Goal: Transaction & Acquisition: Purchase product/service

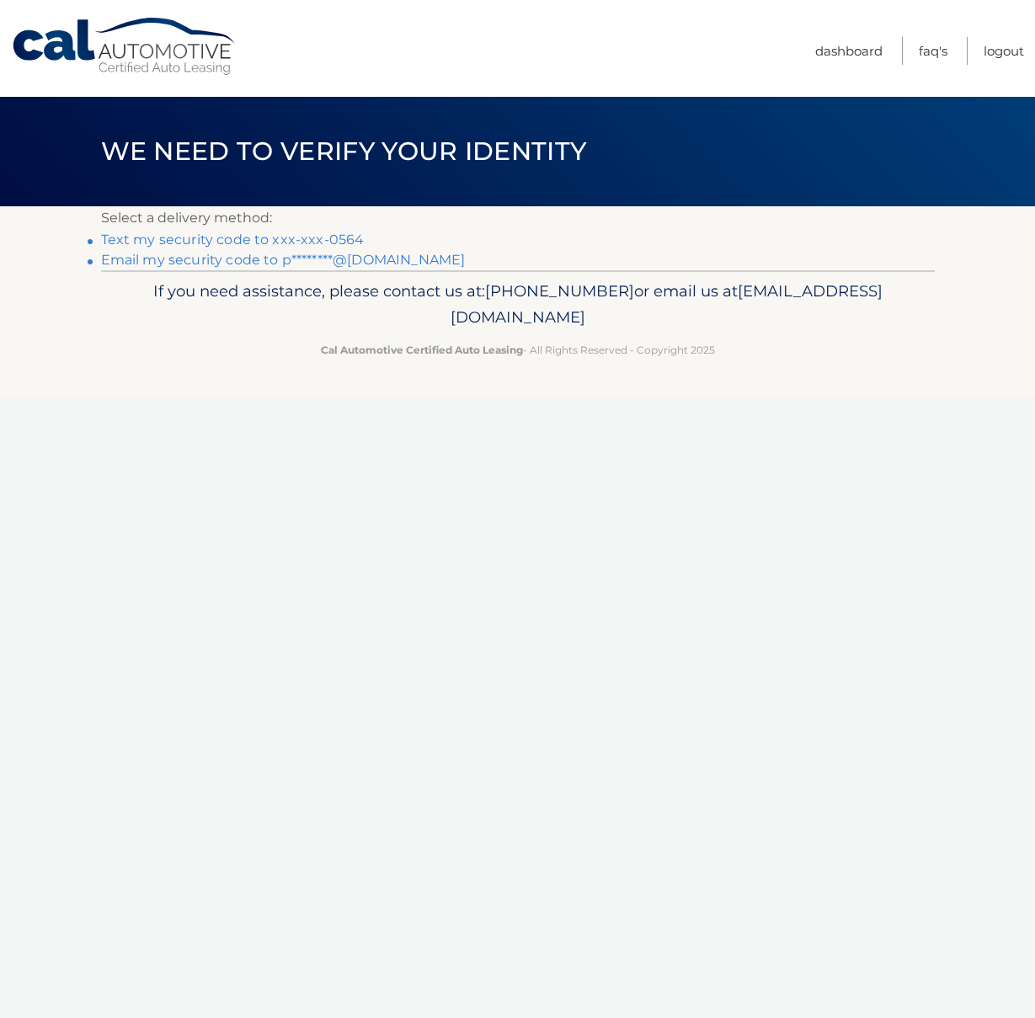
click at [334, 238] on link "Text my security code to xxx-xxx-0564" at bounding box center [232, 239] width 263 height 16
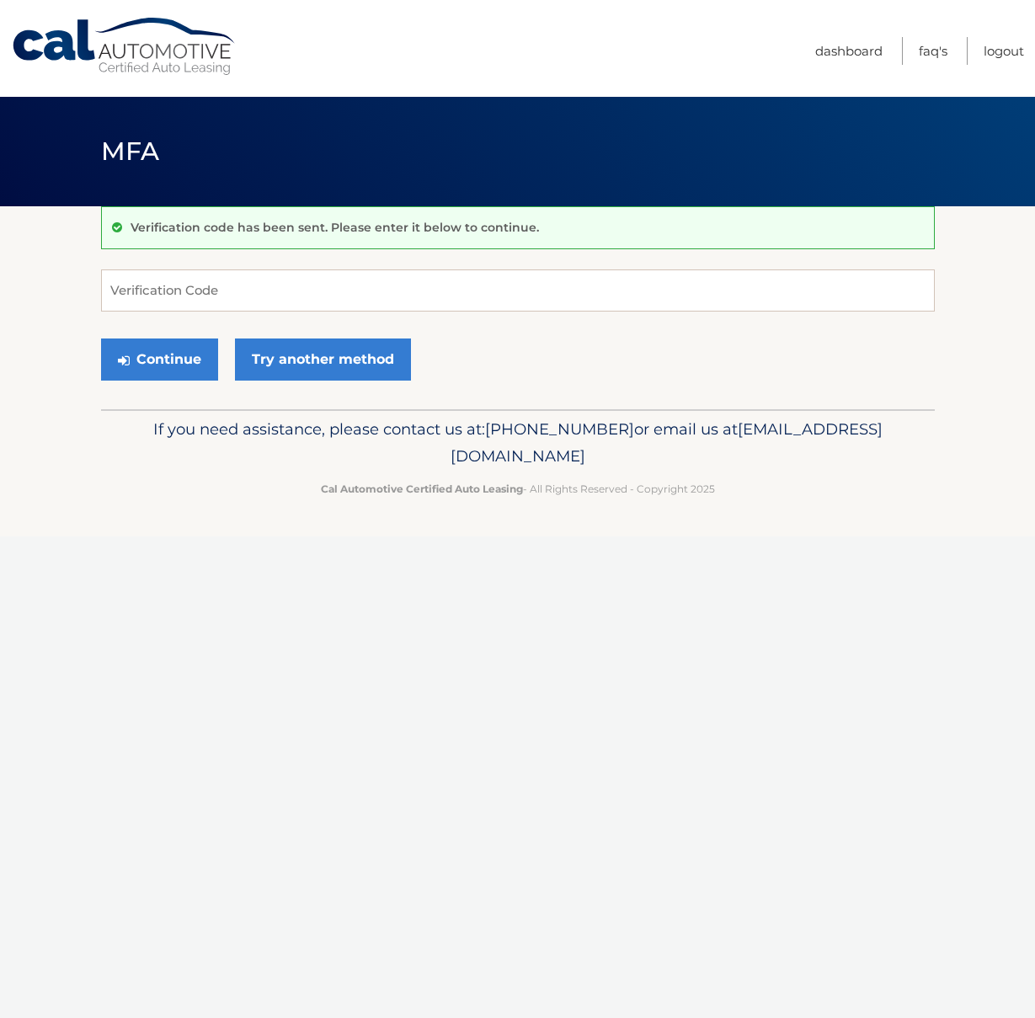
click at [497, 277] on input "Verification Code" at bounding box center [517, 290] width 833 height 42
type input "027425"
click at [101, 338] on button "Continue" at bounding box center [159, 359] width 117 height 42
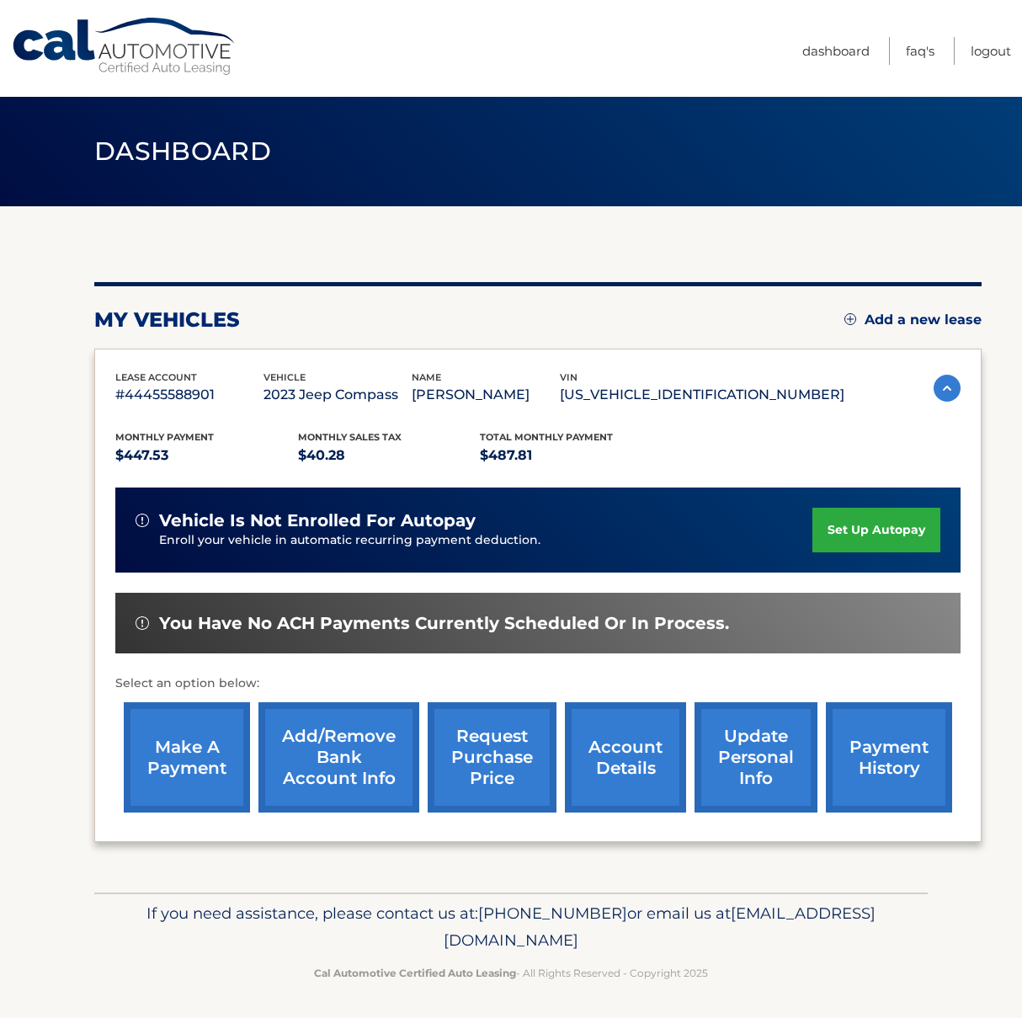
click at [206, 765] on link "make a payment" at bounding box center [187, 757] width 126 height 110
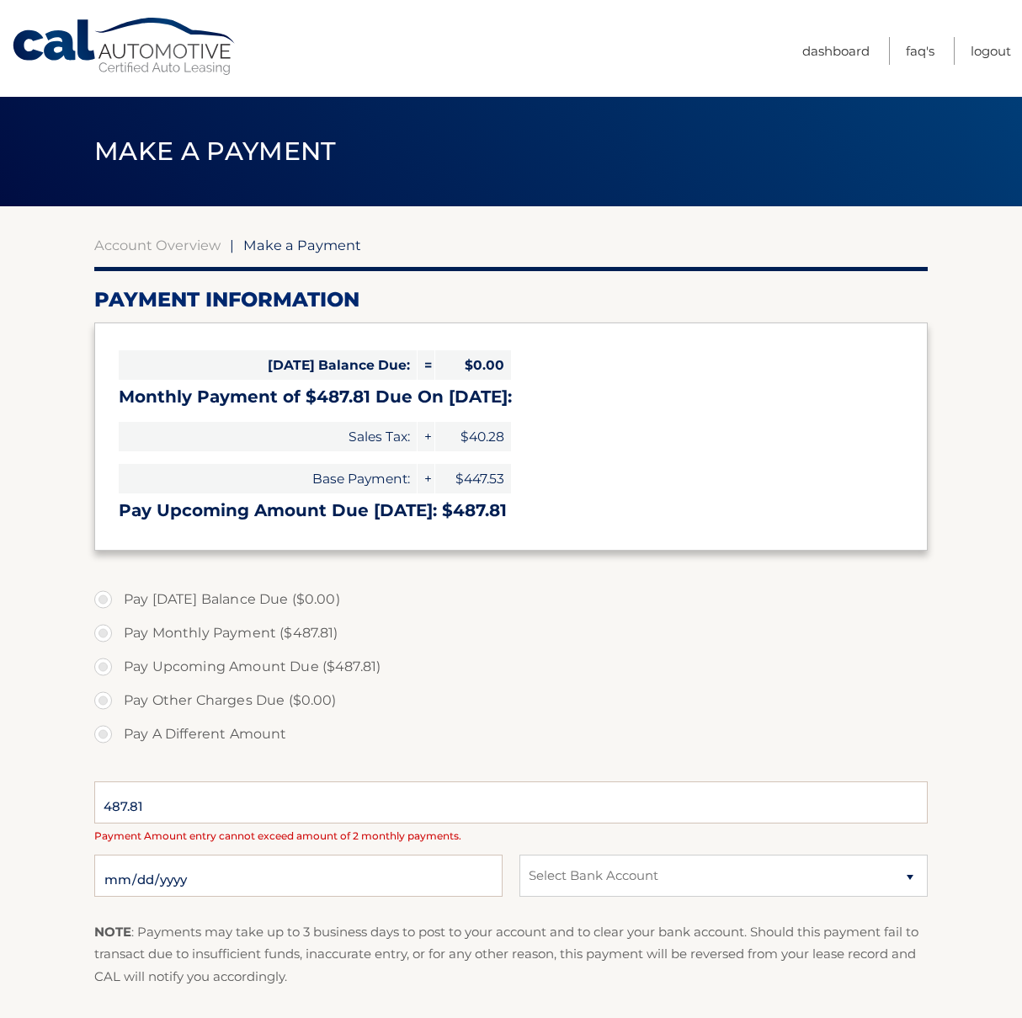
select select "OWY1NjFhOTUtMTFkOC00NmYyLTlkNWMtM2JhMTVlNDg3MzRk"
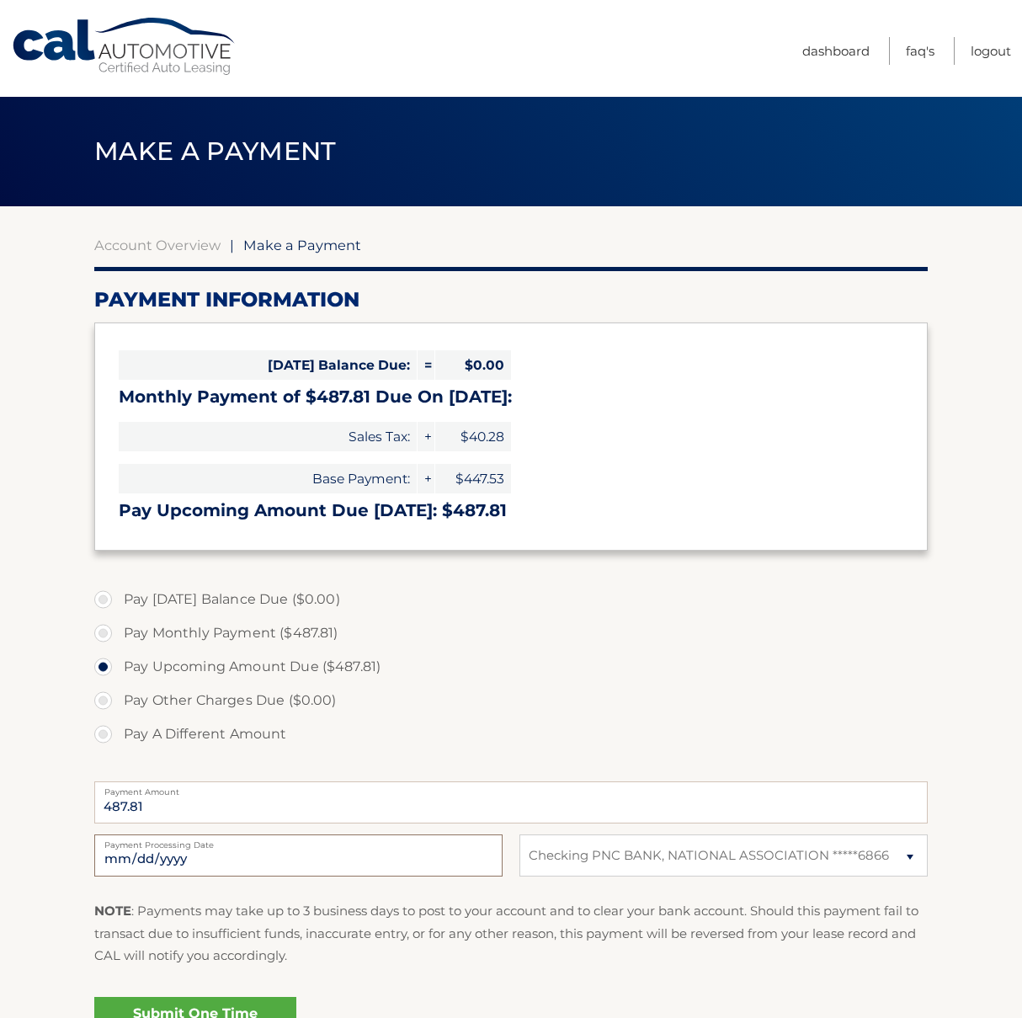
click at [181, 865] on input "2025-10-10" at bounding box center [298, 855] width 408 height 42
type input "2025-10-15"
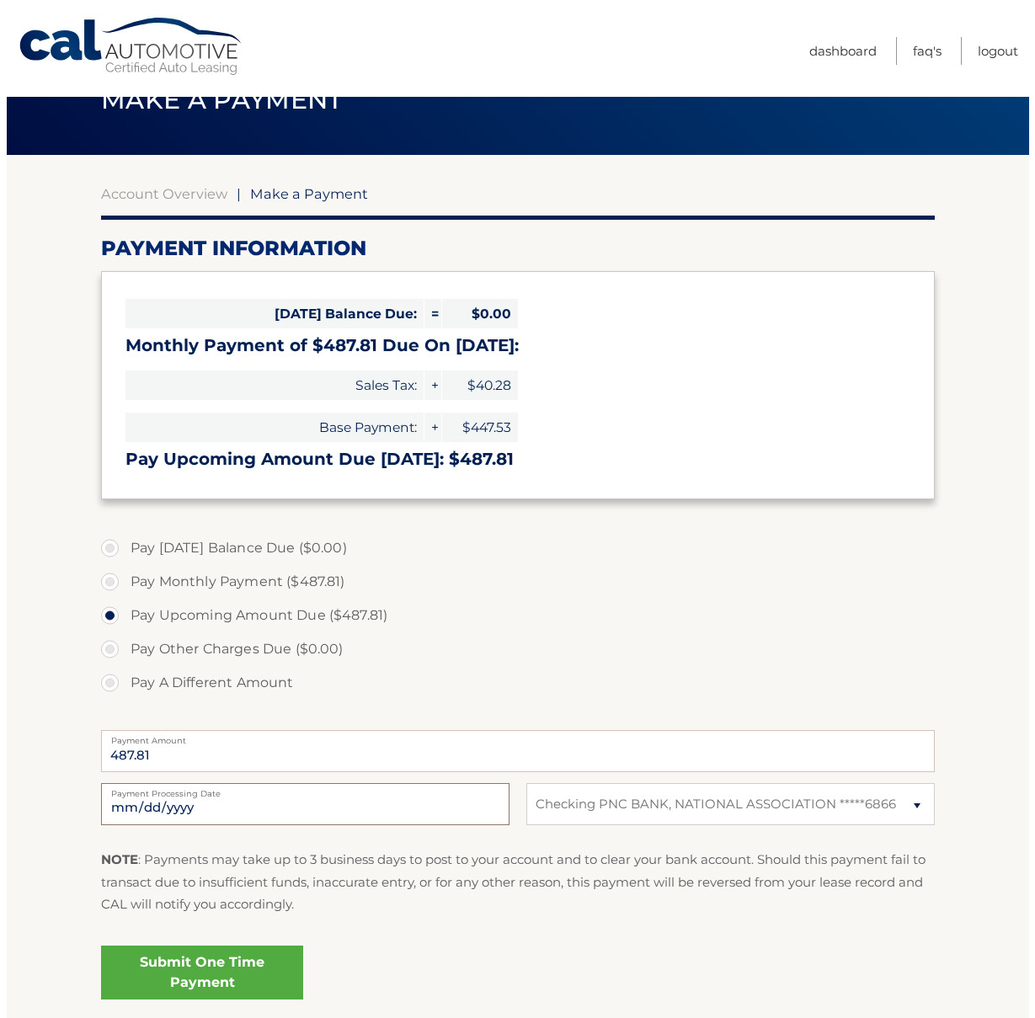
scroll to position [144, 0]
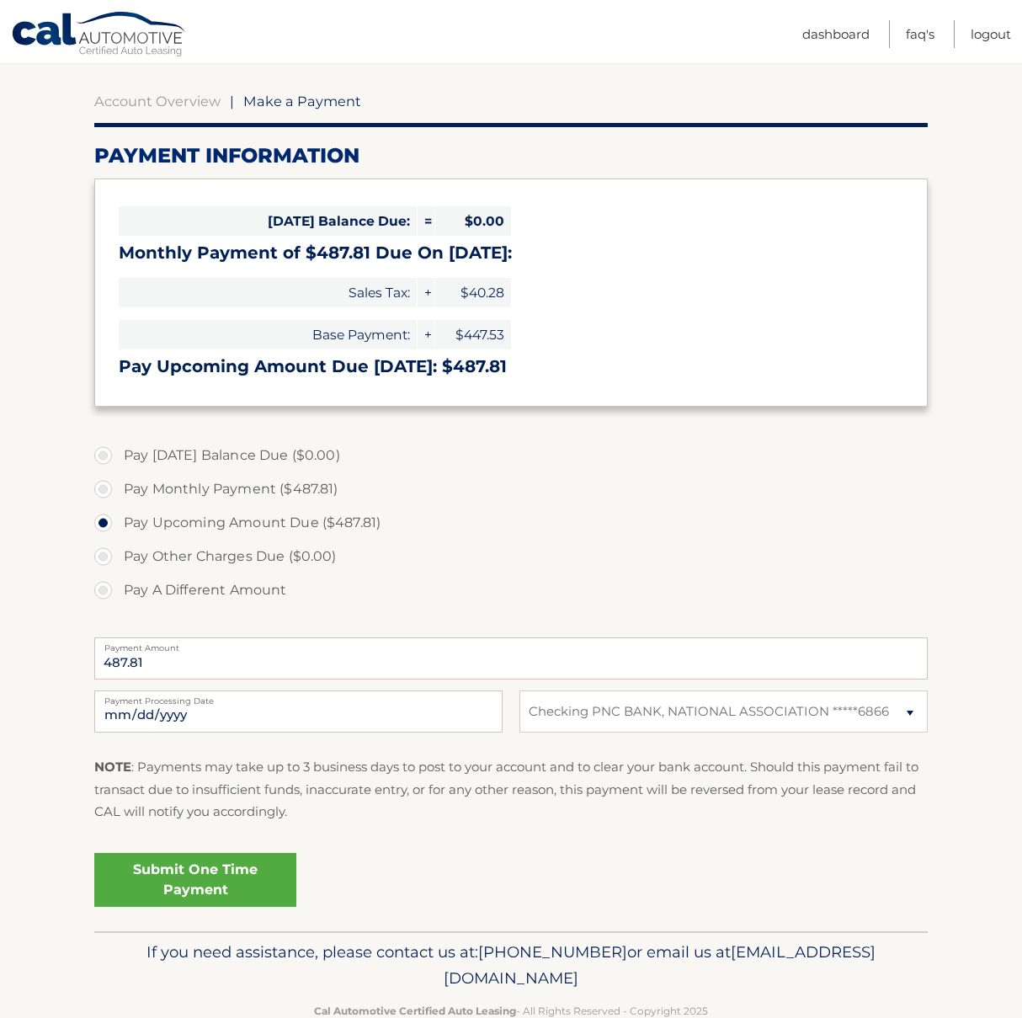
click at [224, 888] on link "Submit One Time Payment" at bounding box center [195, 880] width 202 height 54
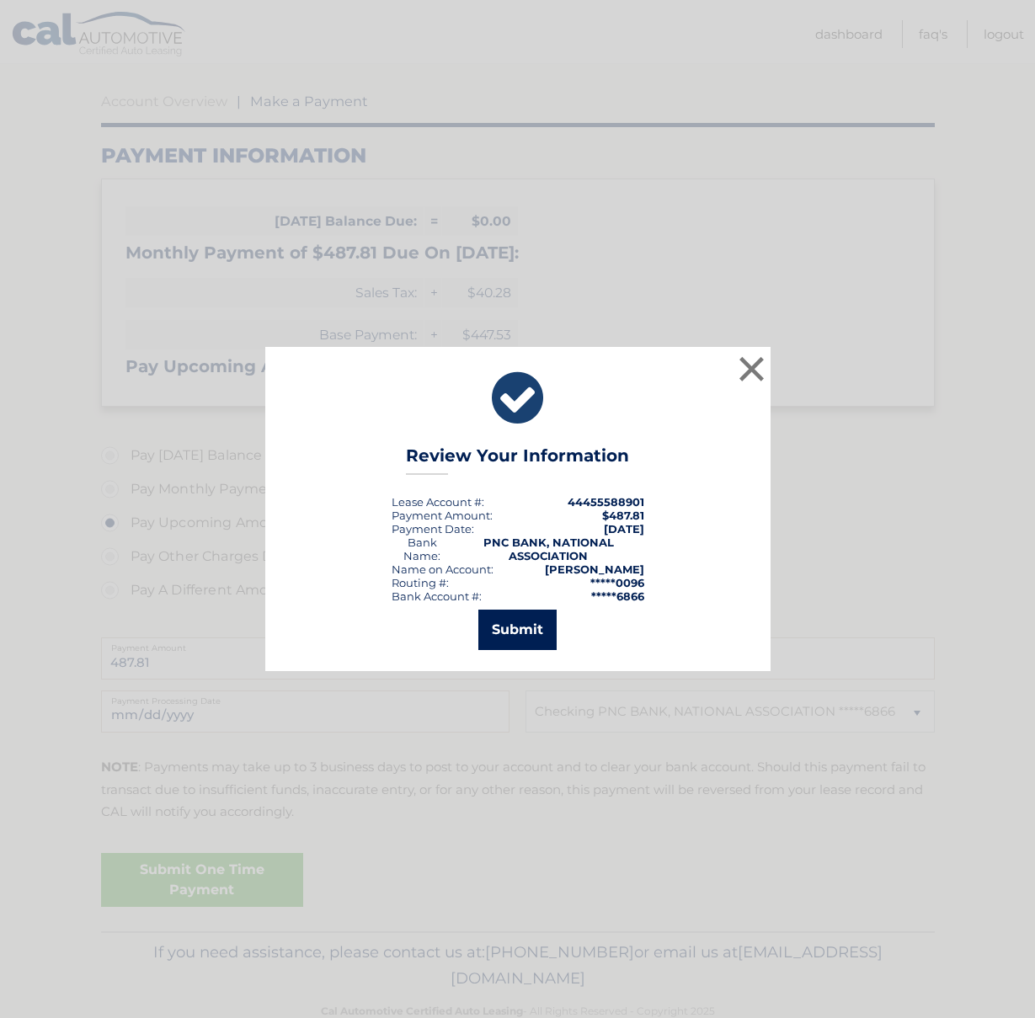
click at [529, 634] on button "Submit" at bounding box center [517, 629] width 78 height 40
